Goal: Task Accomplishment & Management: Complete application form

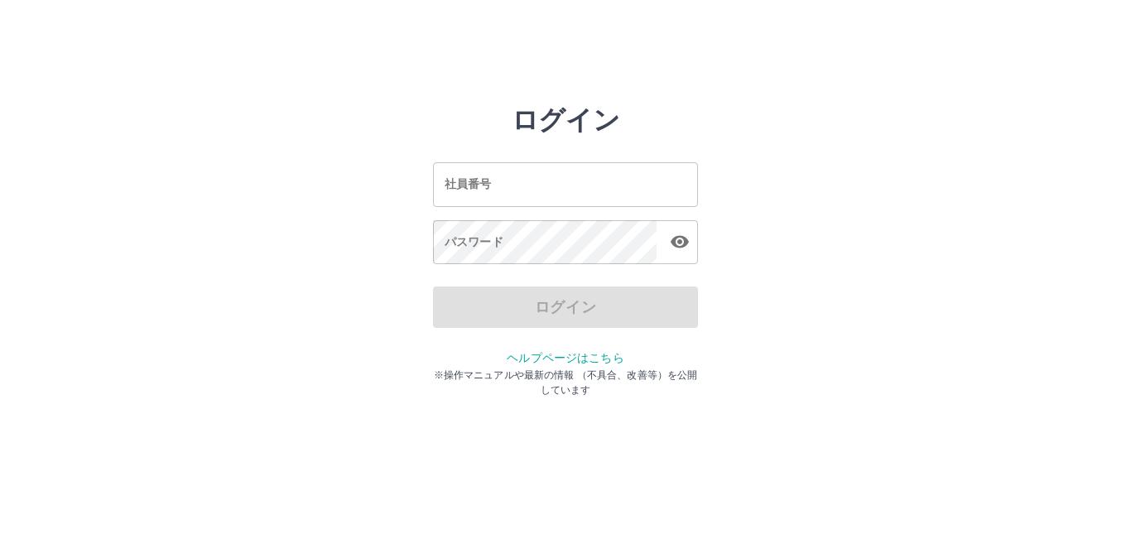
click at [496, 177] on input "社員番号" at bounding box center [565, 184] width 265 height 44
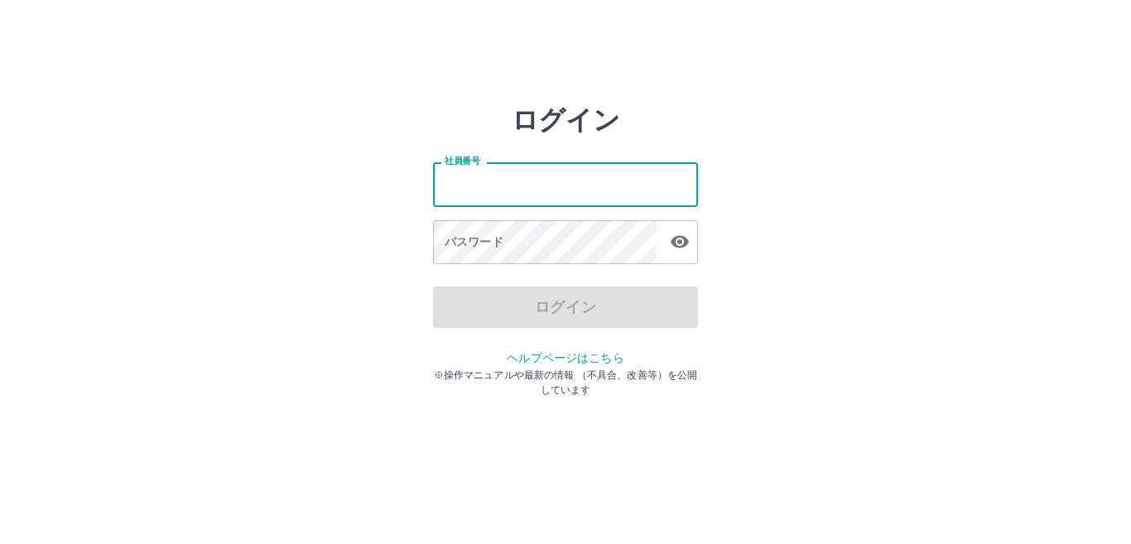
type input "*******"
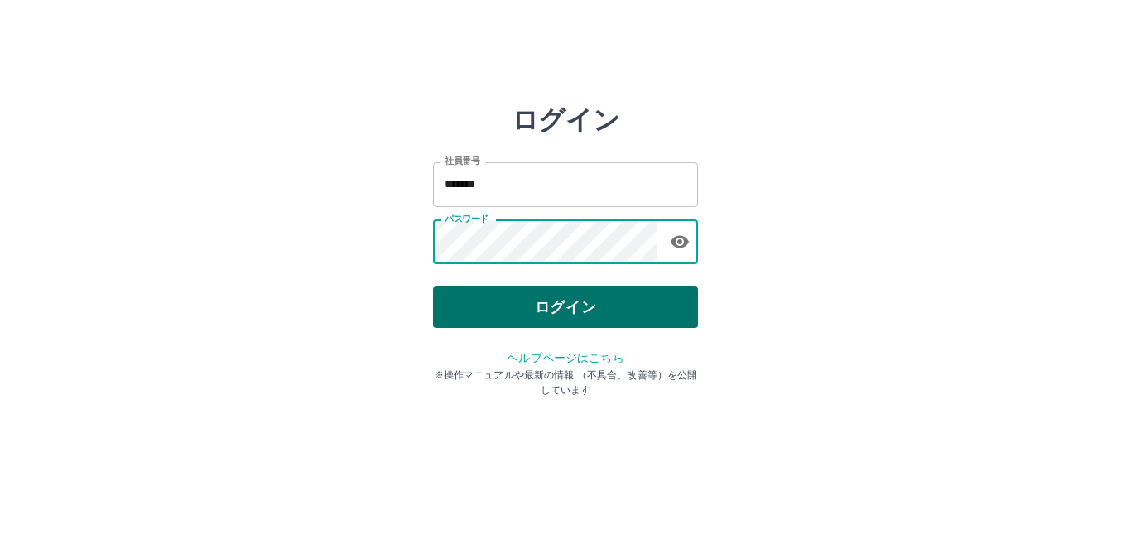
click at [559, 312] on button "ログイン" at bounding box center [565, 306] width 265 height 41
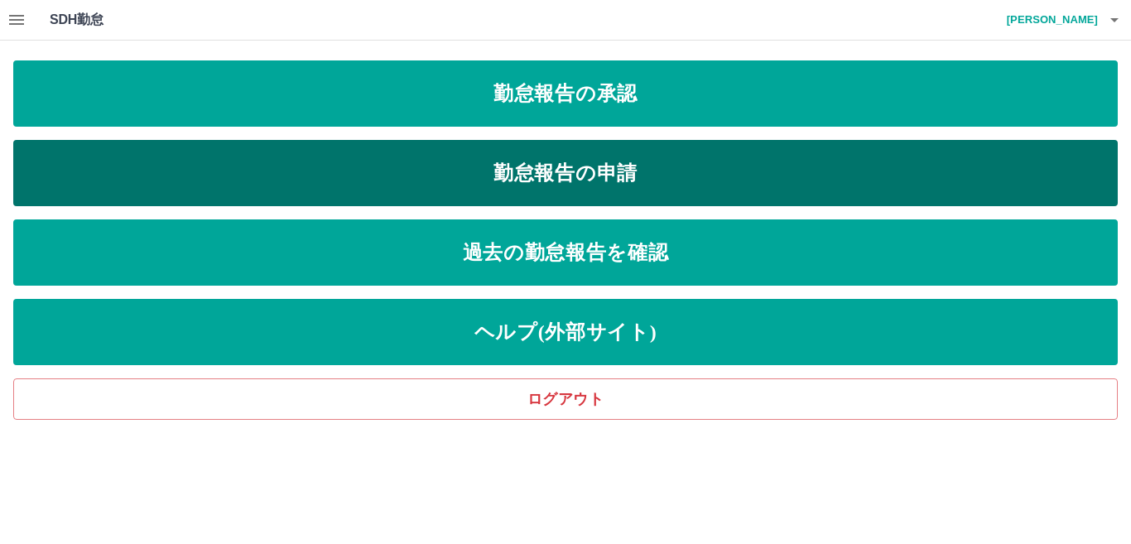
click at [595, 192] on link "勤怠報告の申請" at bounding box center [565, 173] width 1104 height 66
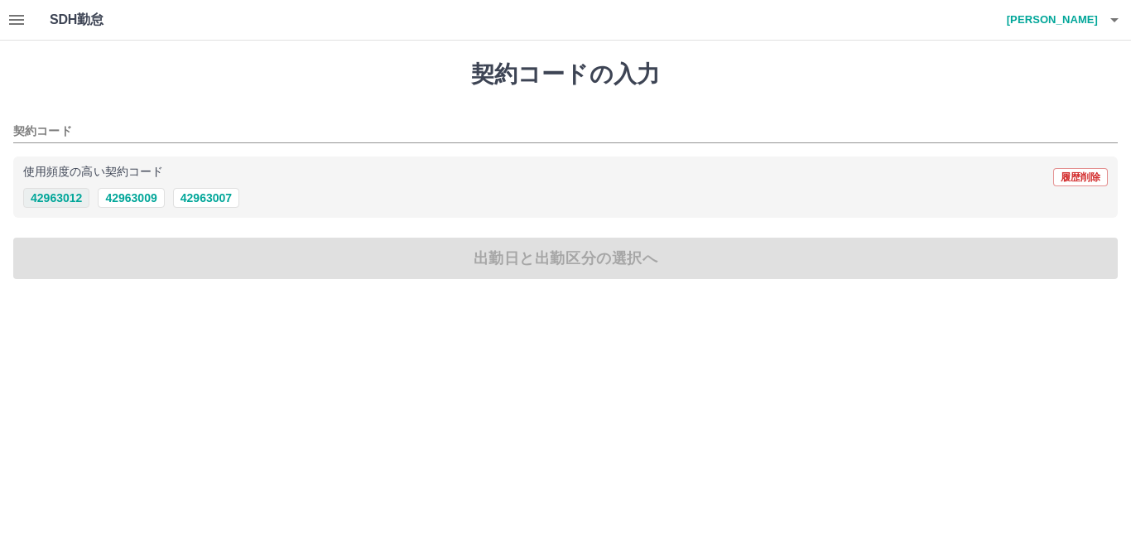
click at [82, 196] on button "42963012" at bounding box center [56, 198] width 66 height 20
type input "********"
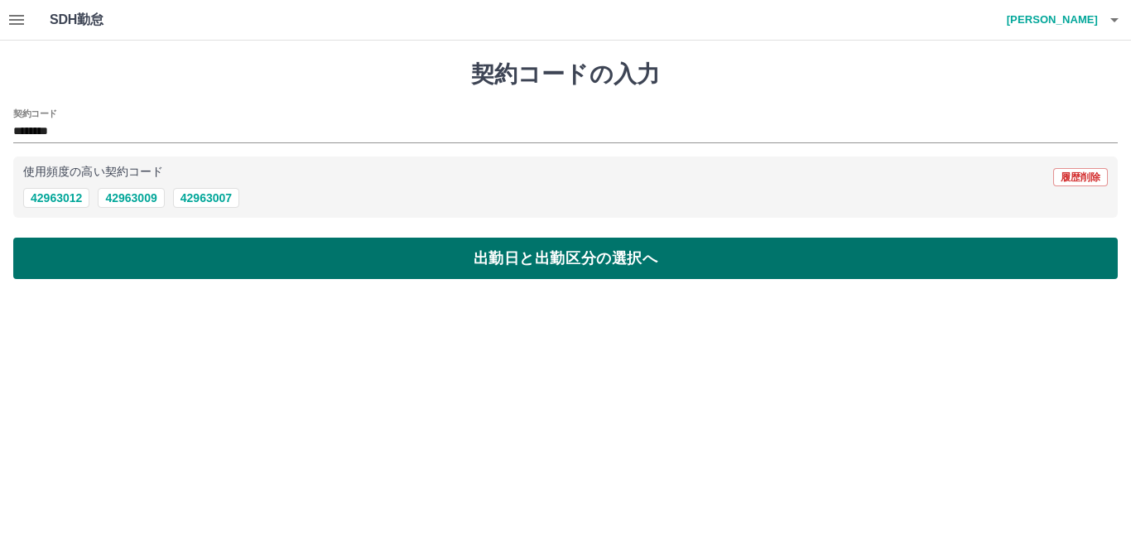
click at [125, 257] on button "出勤日と出勤区分の選択へ" at bounding box center [565, 258] width 1104 height 41
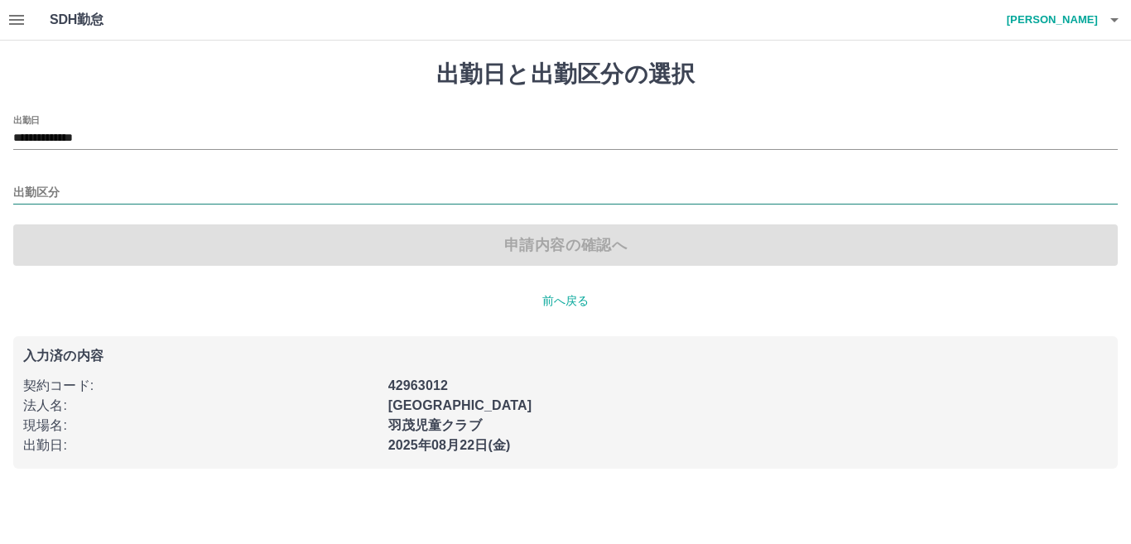
click at [132, 188] on input "出勤区分" at bounding box center [565, 193] width 1104 height 21
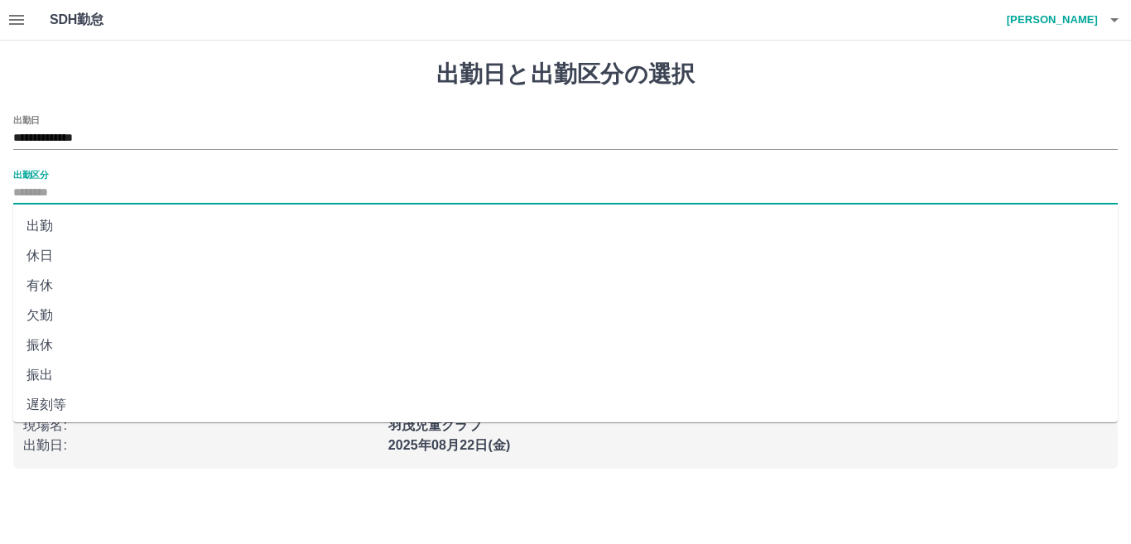
click at [68, 217] on li "出勤" at bounding box center [565, 226] width 1104 height 30
type input "**"
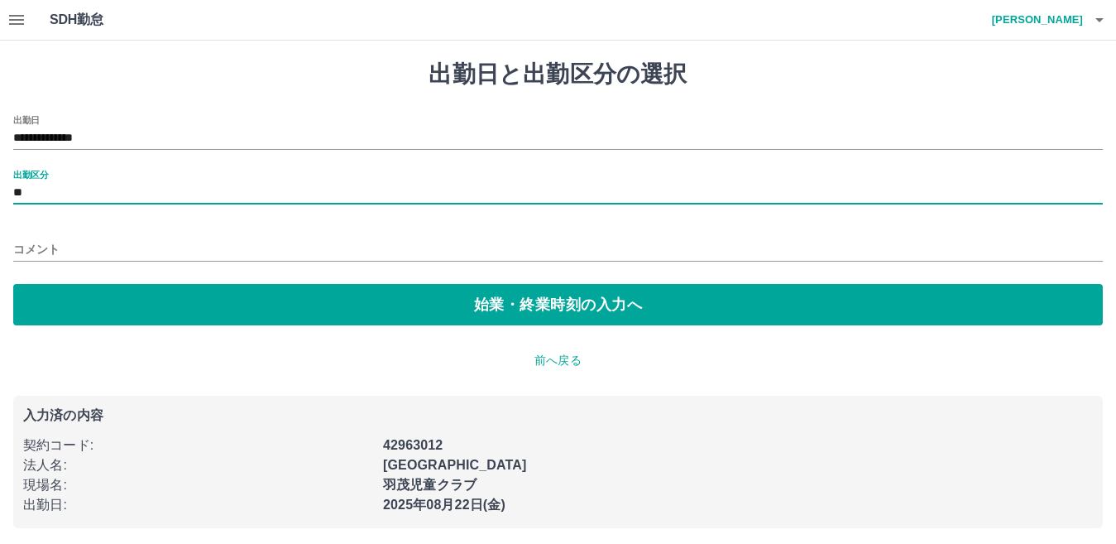
click at [71, 231] on div "コメント" at bounding box center [558, 244] width 1090 height 40
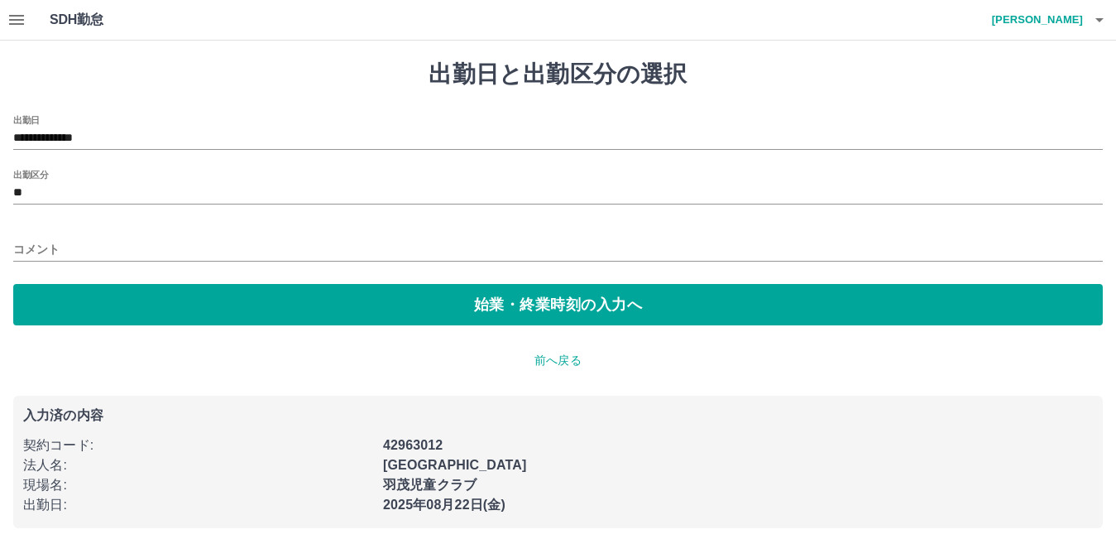
click at [74, 243] on input "コメント" at bounding box center [558, 250] width 1090 height 24
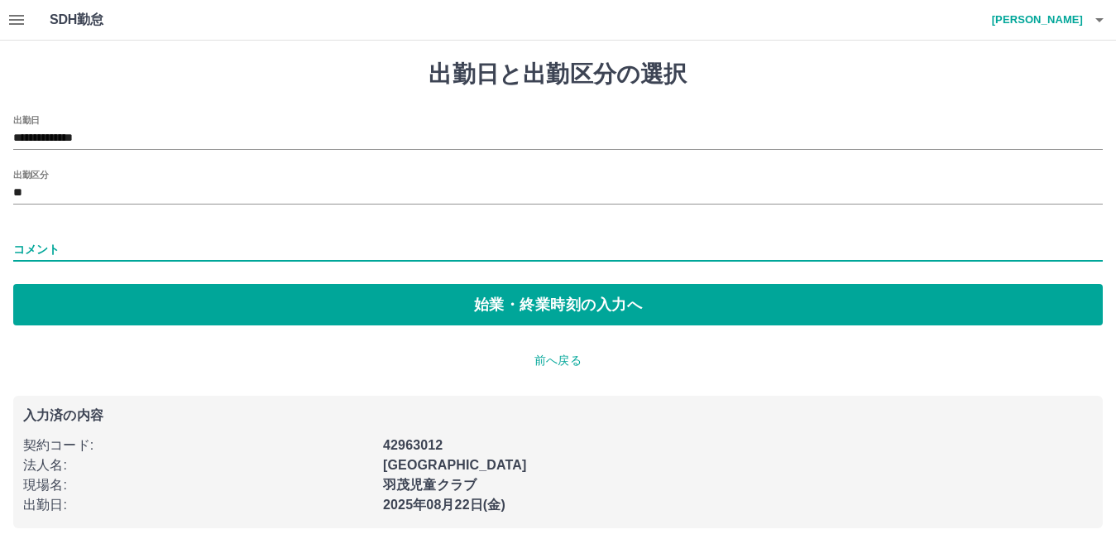
type input "**********"
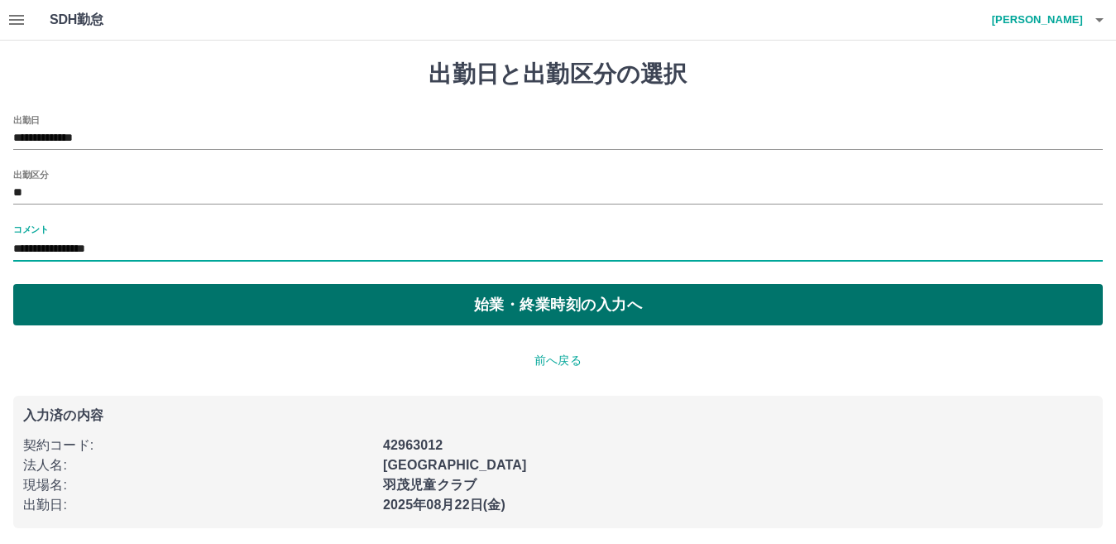
click at [293, 310] on button "始業・終業時刻の入力へ" at bounding box center [558, 304] width 1090 height 41
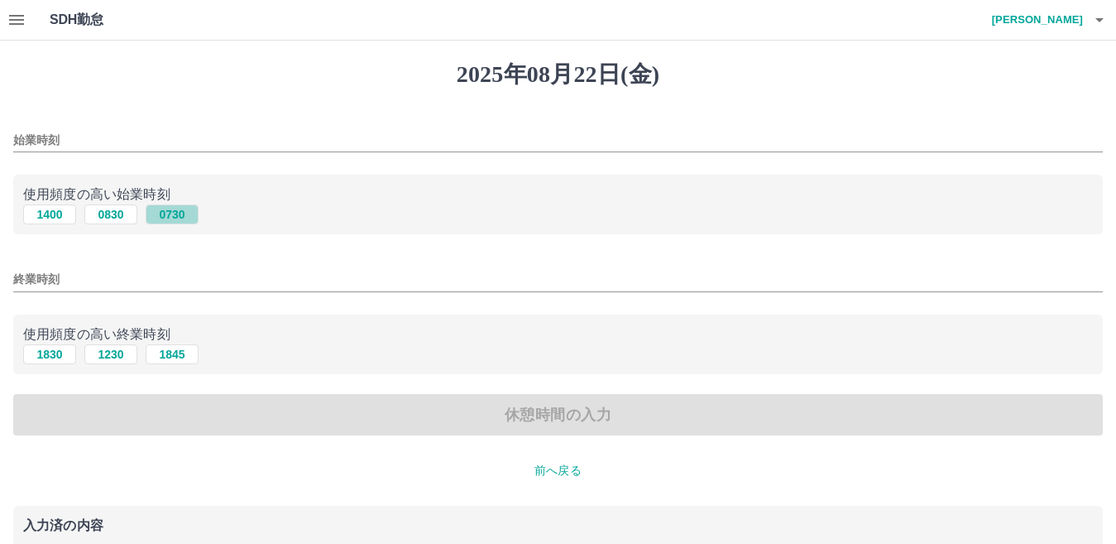
click at [178, 212] on button "0730" at bounding box center [172, 214] width 53 height 20
type input "****"
click at [160, 275] on input "終業時刻" at bounding box center [558, 279] width 1090 height 24
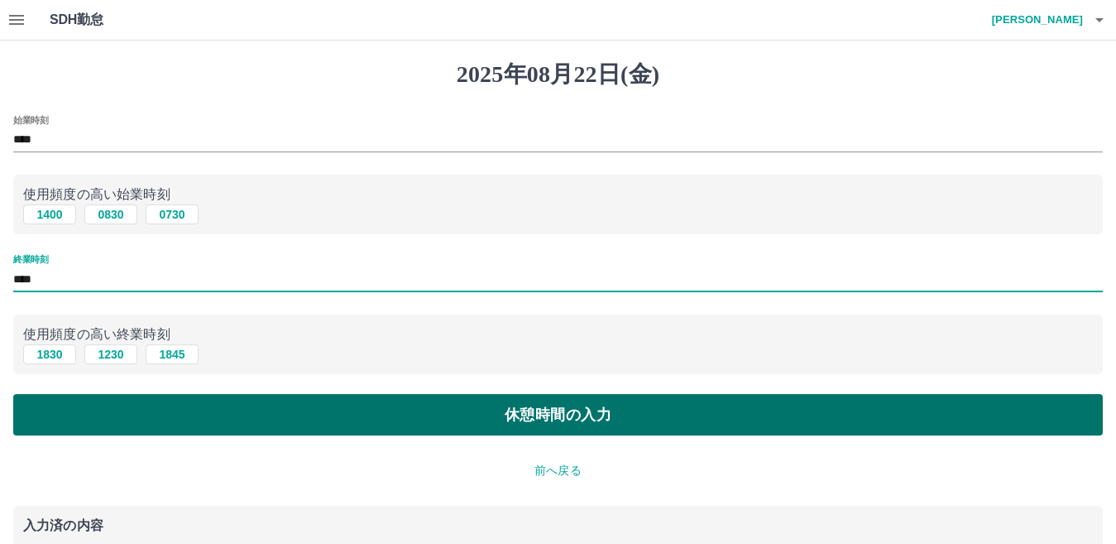
type input "****"
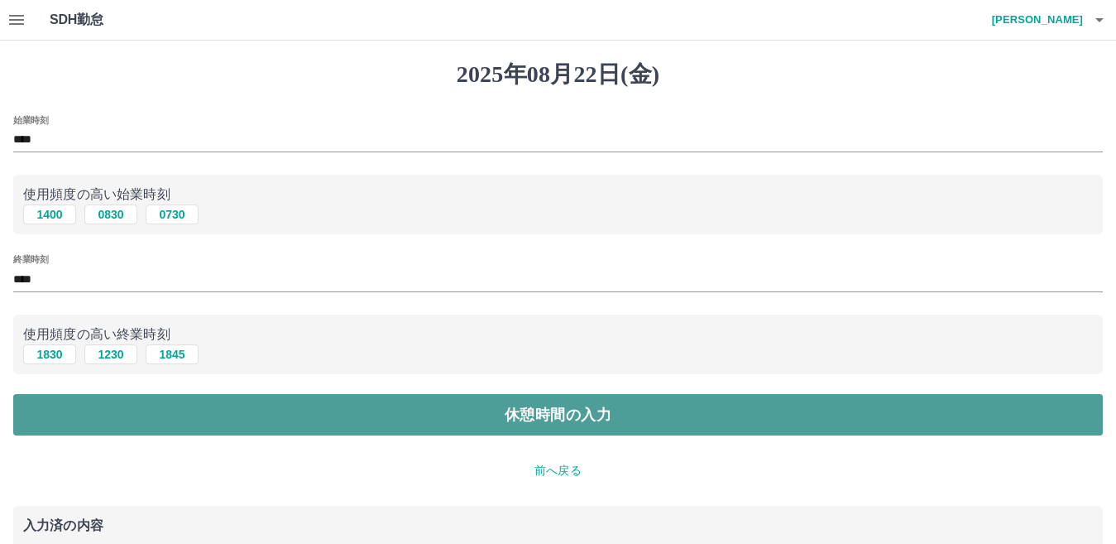
click at [237, 406] on button "休憩時間の入力" at bounding box center [558, 414] width 1090 height 41
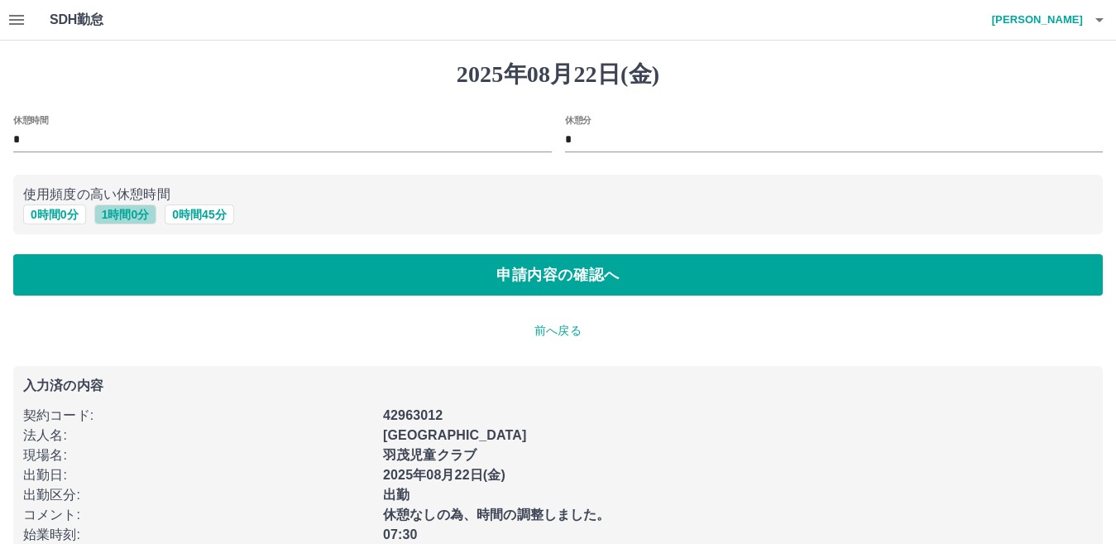
click at [143, 218] on button "1 時間 0 分" at bounding box center [125, 214] width 63 height 20
type input "*"
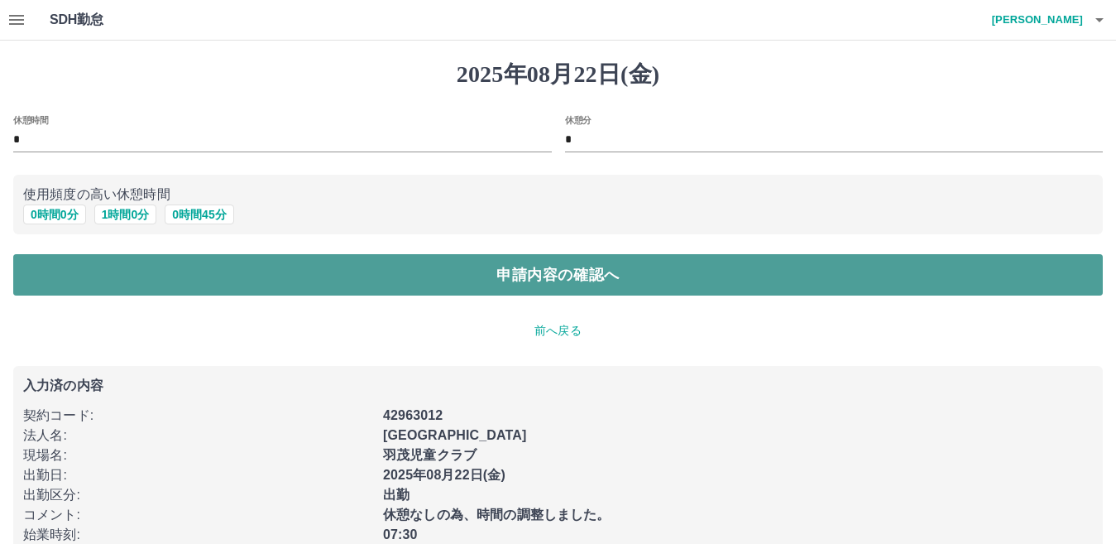
click at [158, 266] on button "申請内容の確認へ" at bounding box center [558, 274] width 1090 height 41
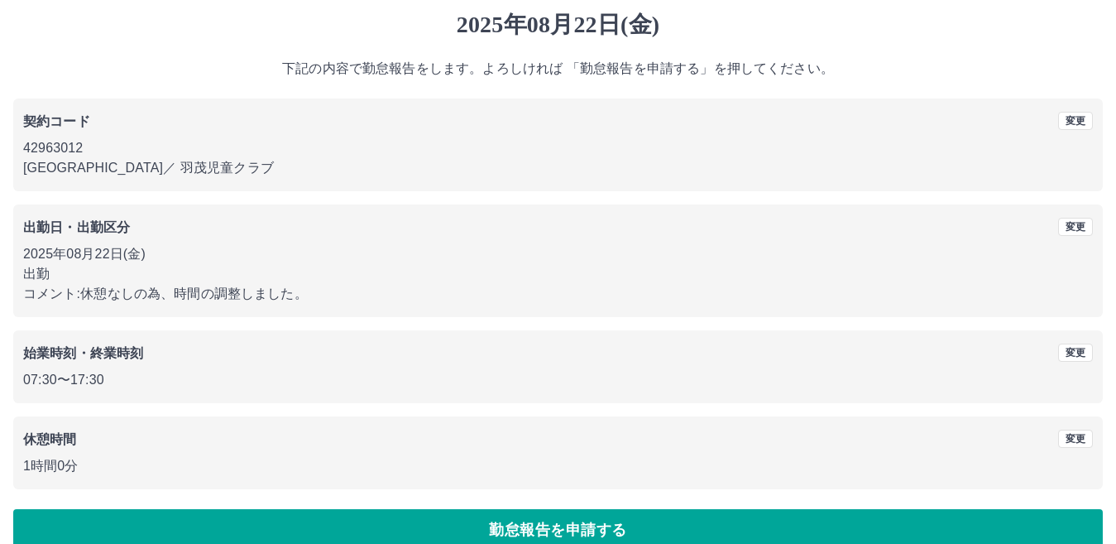
scroll to position [76, 0]
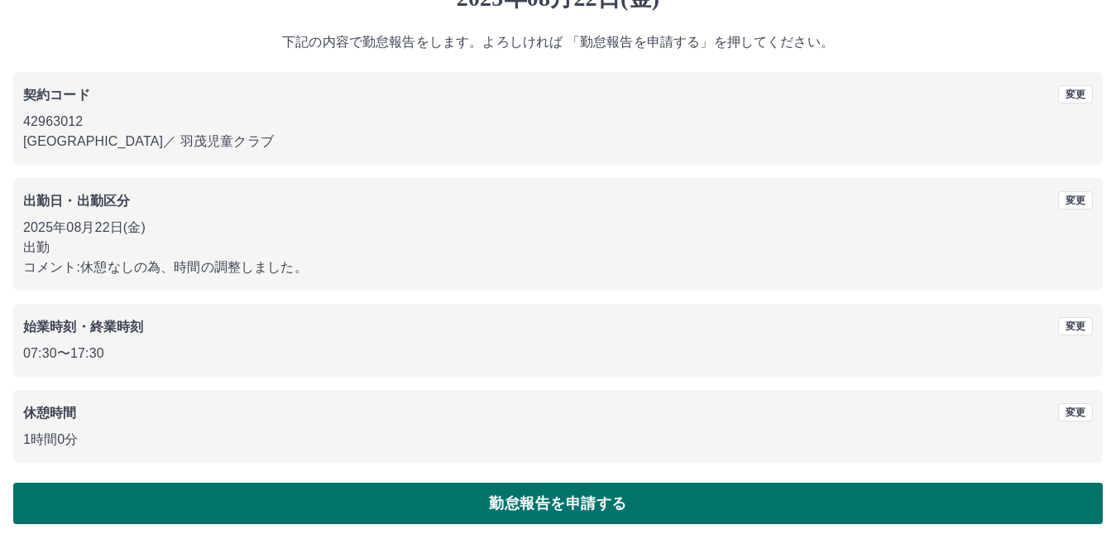
click at [205, 495] on button "勤怠報告を申請する" at bounding box center [558, 503] width 1090 height 41
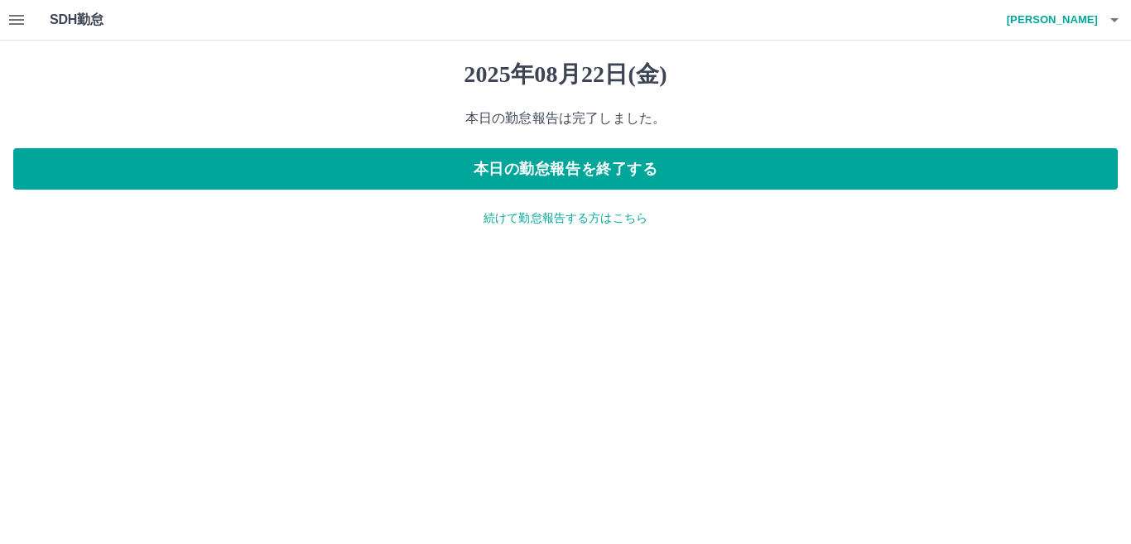
click at [26, 20] on button "button" at bounding box center [16, 20] width 33 height 40
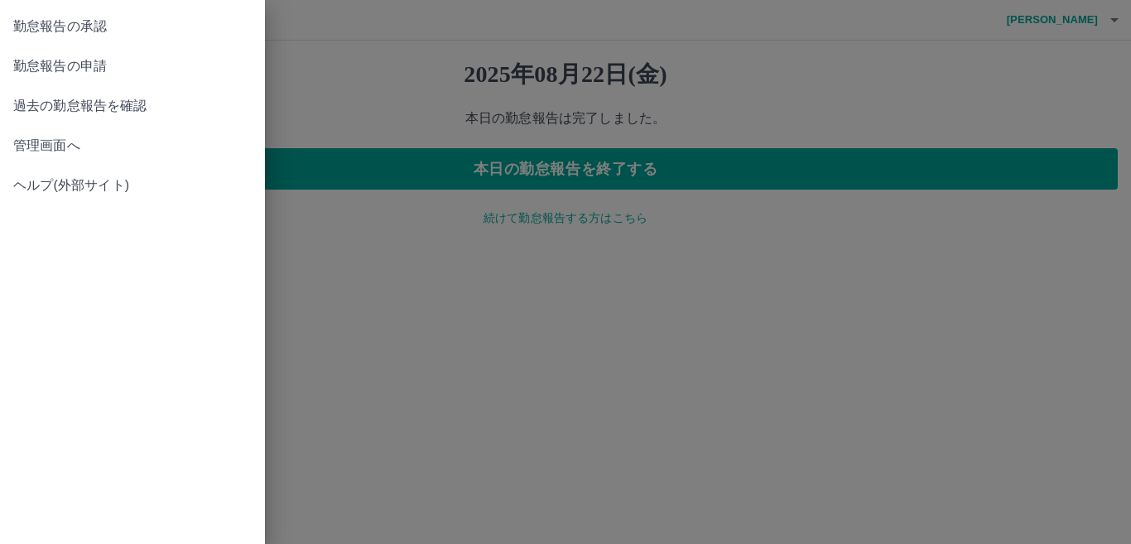
click at [26, 20] on span "勤怠報告の承認" at bounding box center [132, 27] width 238 height 20
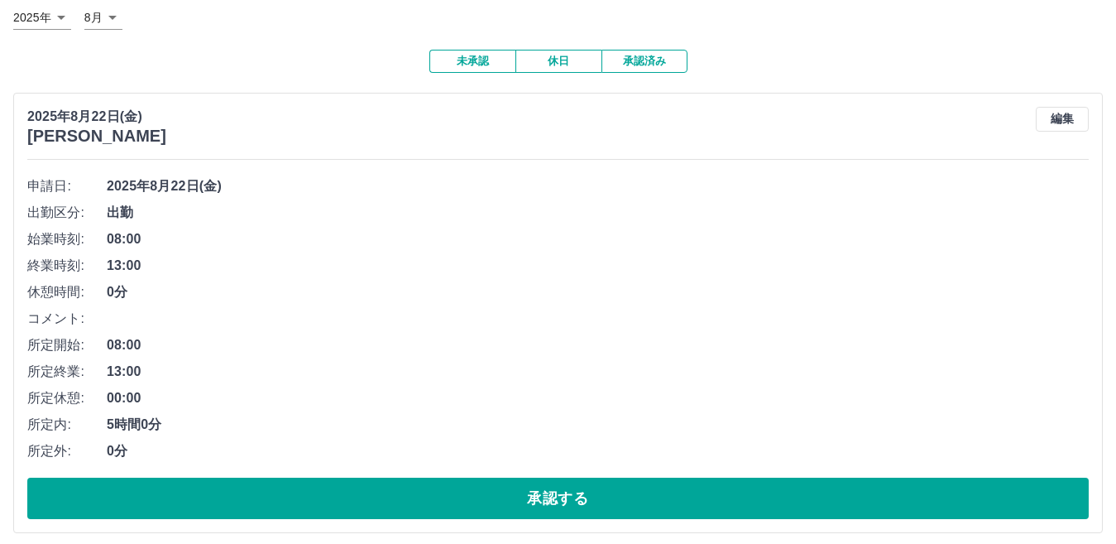
scroll to position [166, 0]
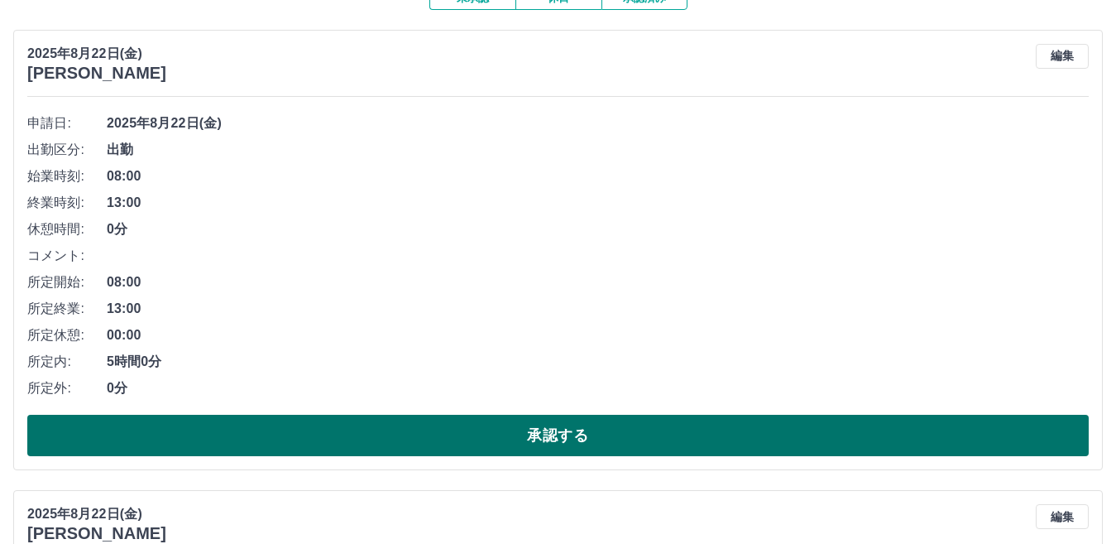
click at [237, 429] on button "承認する" at bounding box center [558, 435] width 1062 height 41
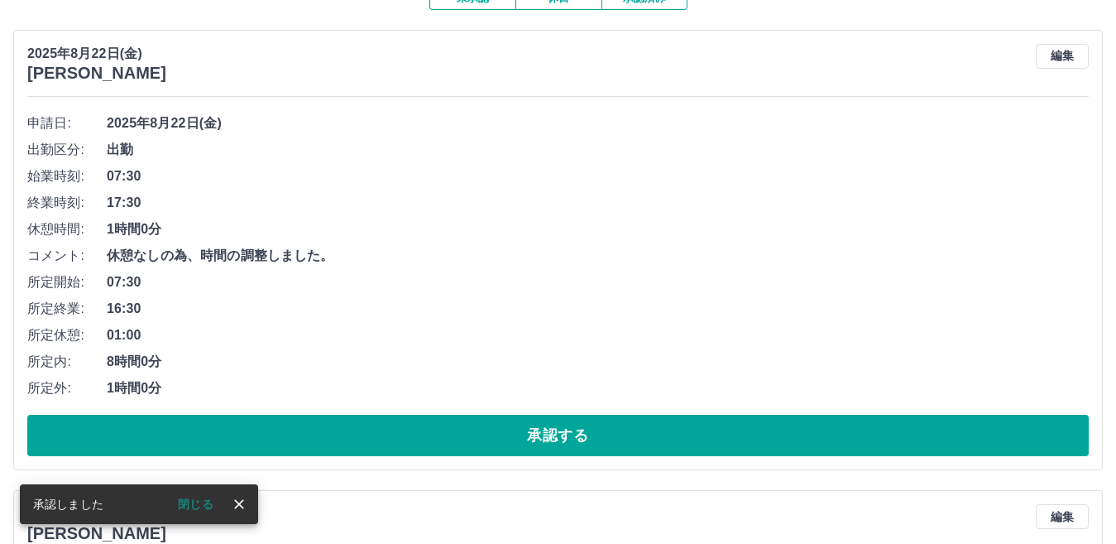
click at [237, 429] on button "承認する" at bounding box center [558, 435] width 1062 height 41
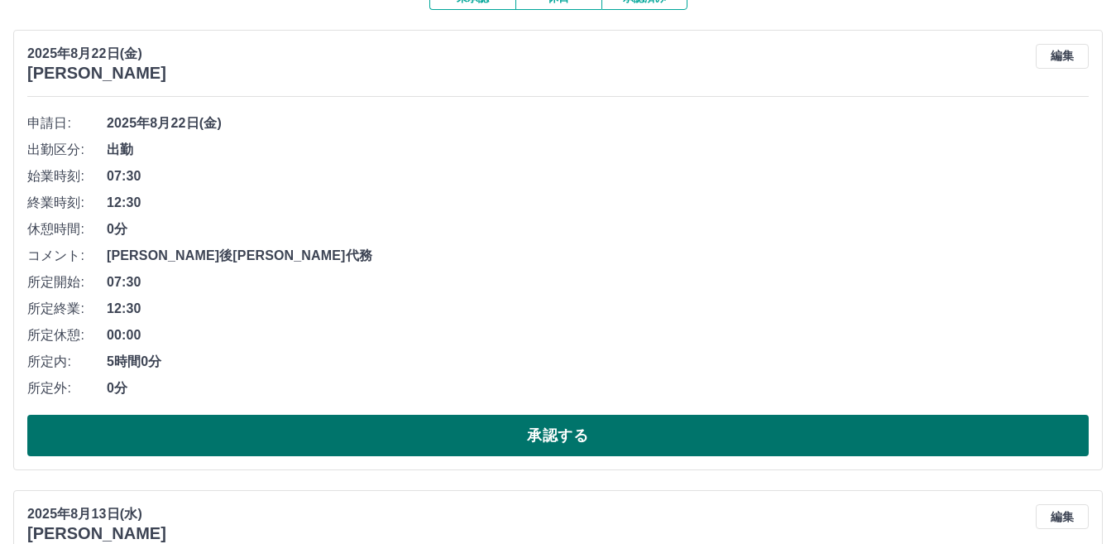
click at [220, 421] on button "承認する" at bounding box center [558, 435] width 1062 height 41
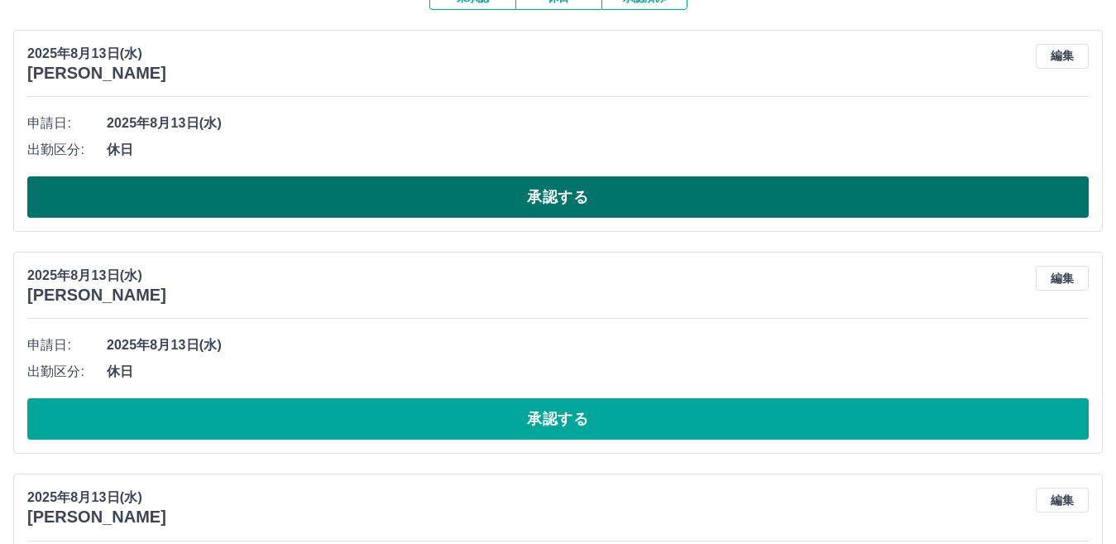
click at [335, 201] on button "承認する" at bounding box center [558, 196] width 1062 height 41
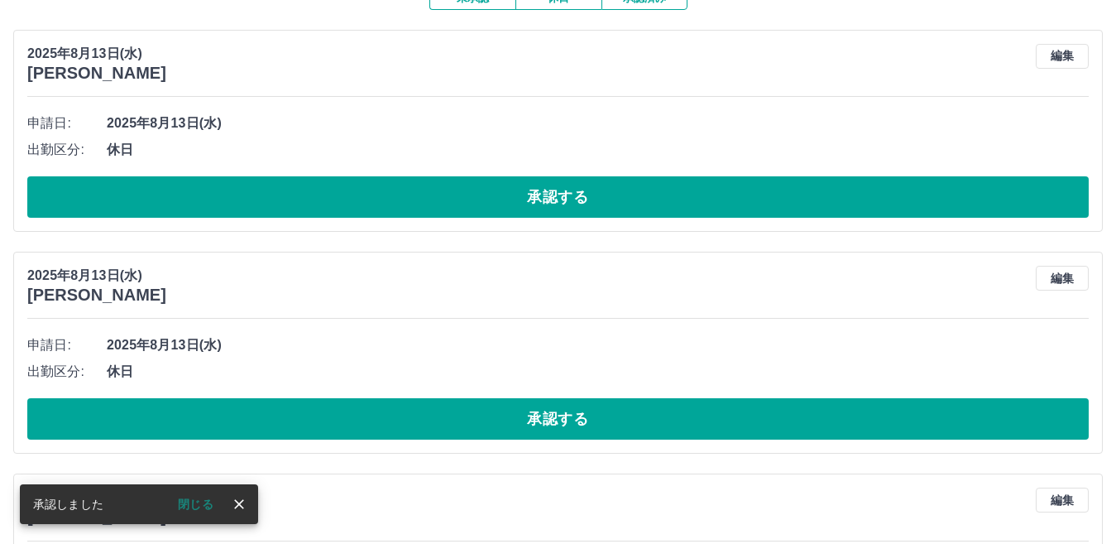
click at [335, 201] on button "承認する" at bounding box center [558, 196] width 1062 height 41
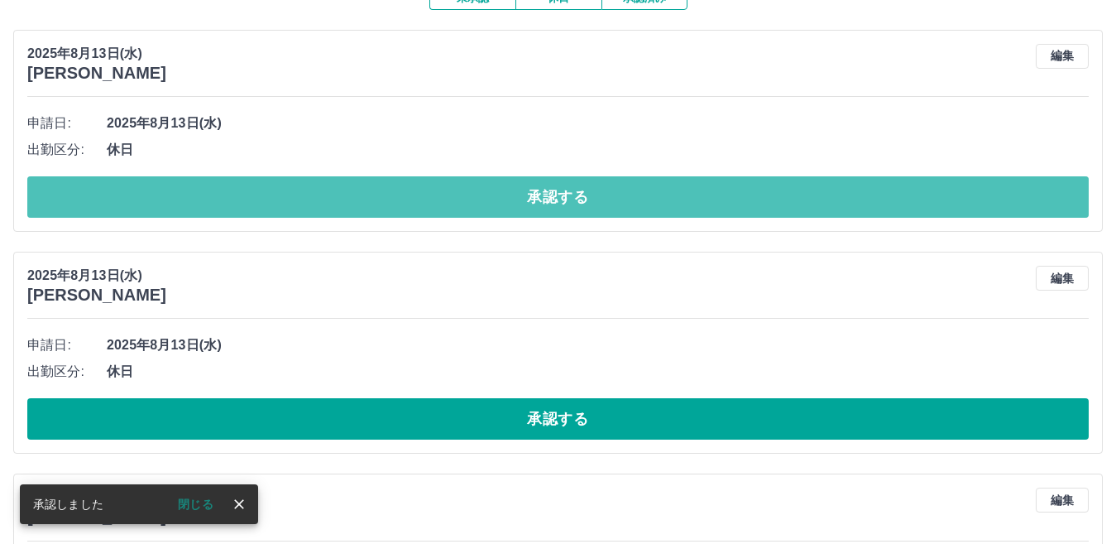
click at [335, 201] on button "承認する" at bounding box center [558, 196] width 1062 height 41
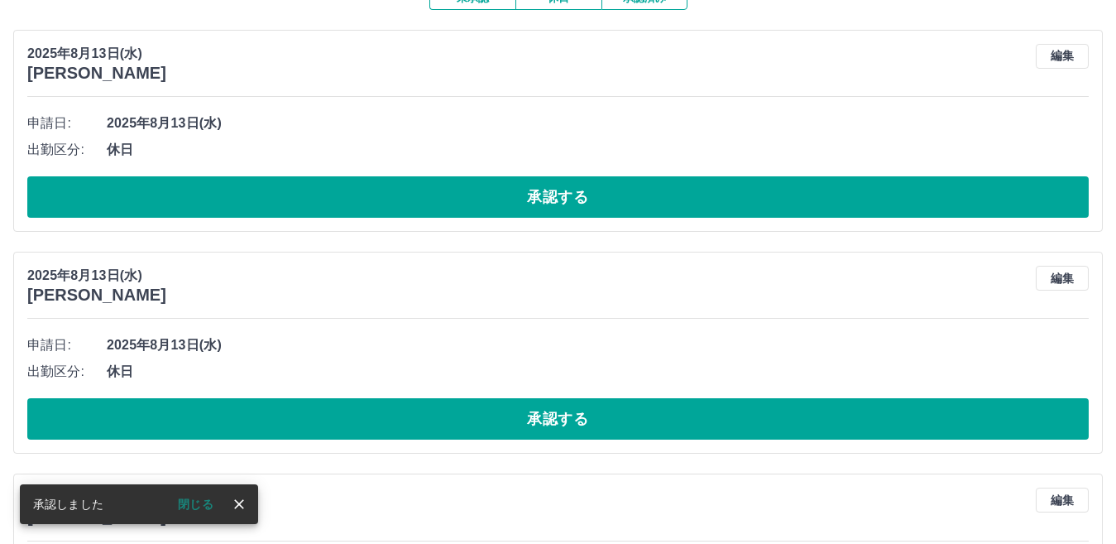
click at [332, 201] on button "承認する" at bounding box center [558, 196] width 1062 height 41
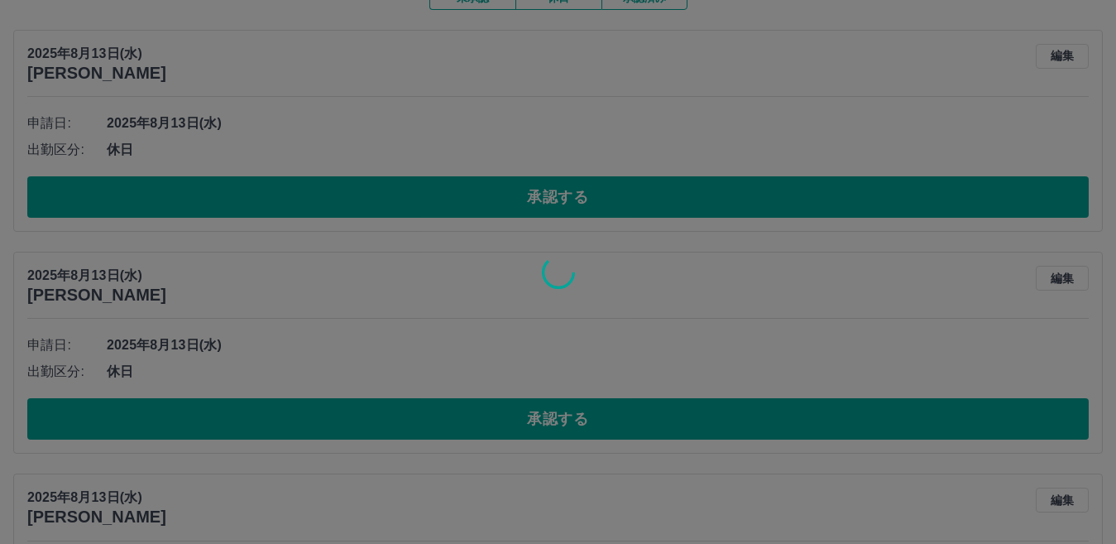
scroll to position [97, 0]
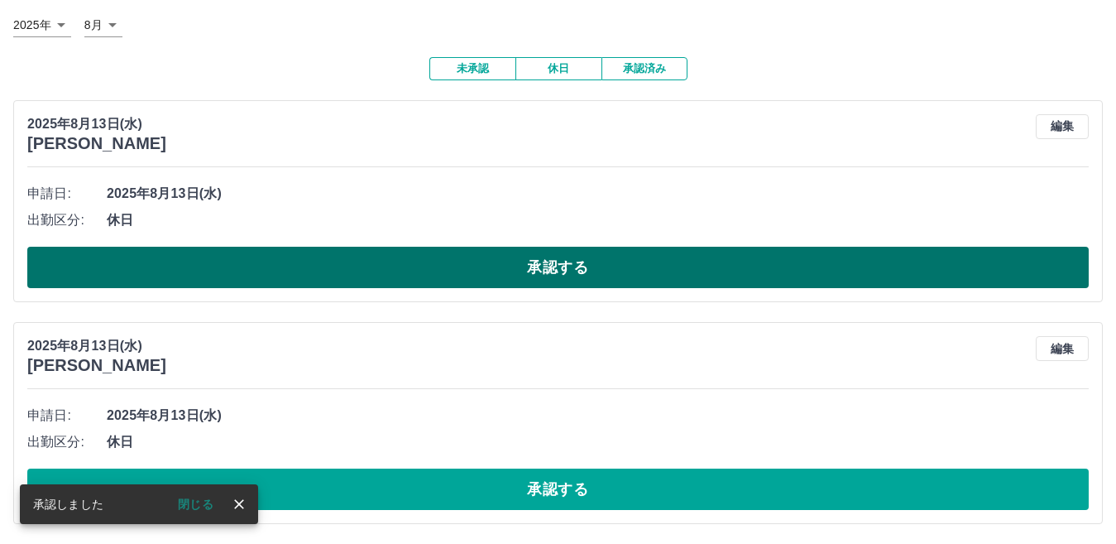
click at [334, 264] on button "承認する" at bounding box center [558, 267] width 1062 height 41
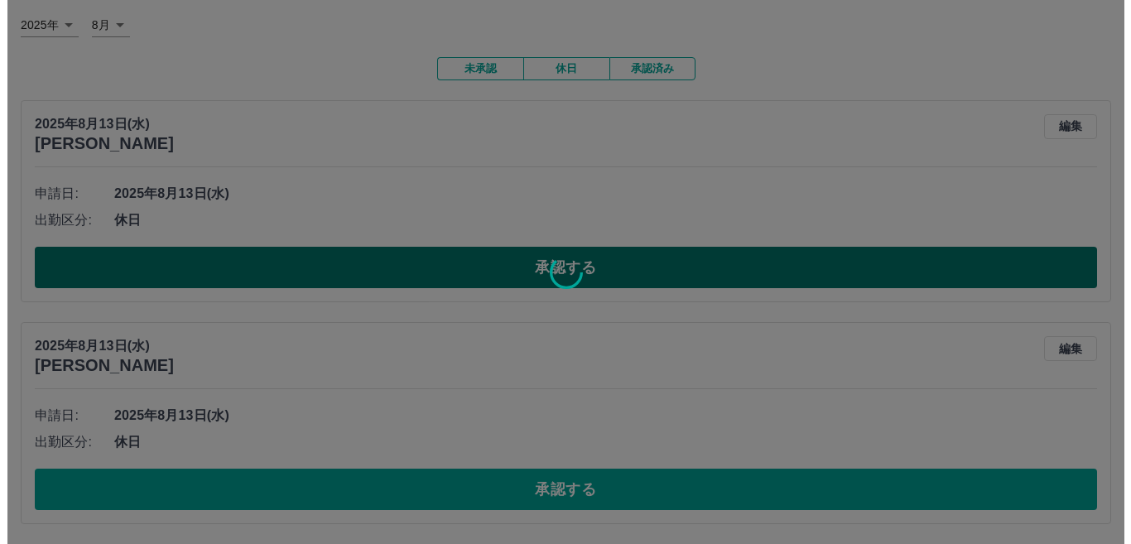
scroll to position [0, 0]
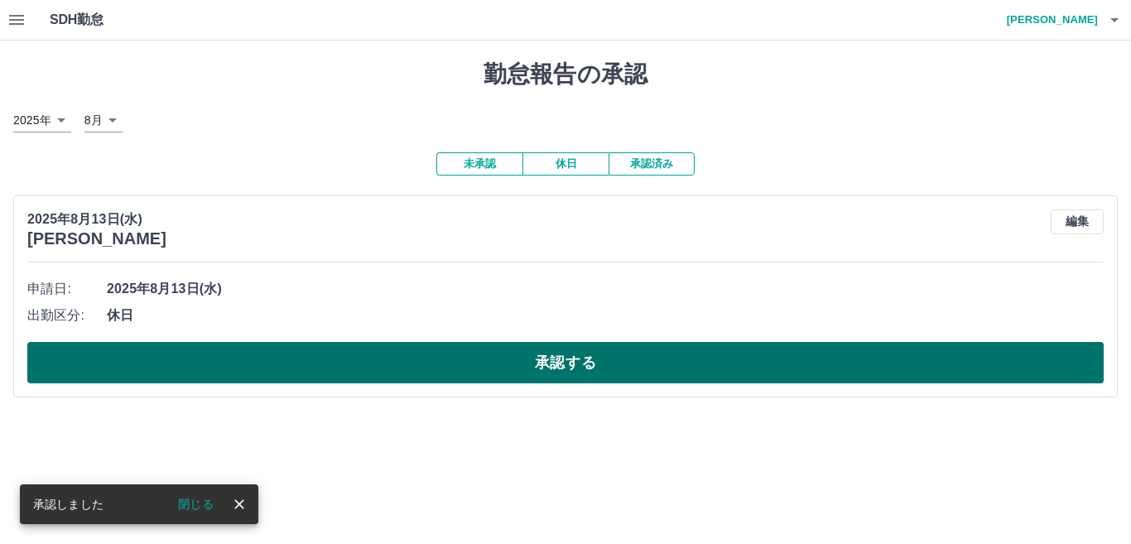
click at [348, 359] on button "承認する" at bounding box center [565, 362] width 1076 height 41
